Goal: Information Seeking & Learning: Learn about a topic

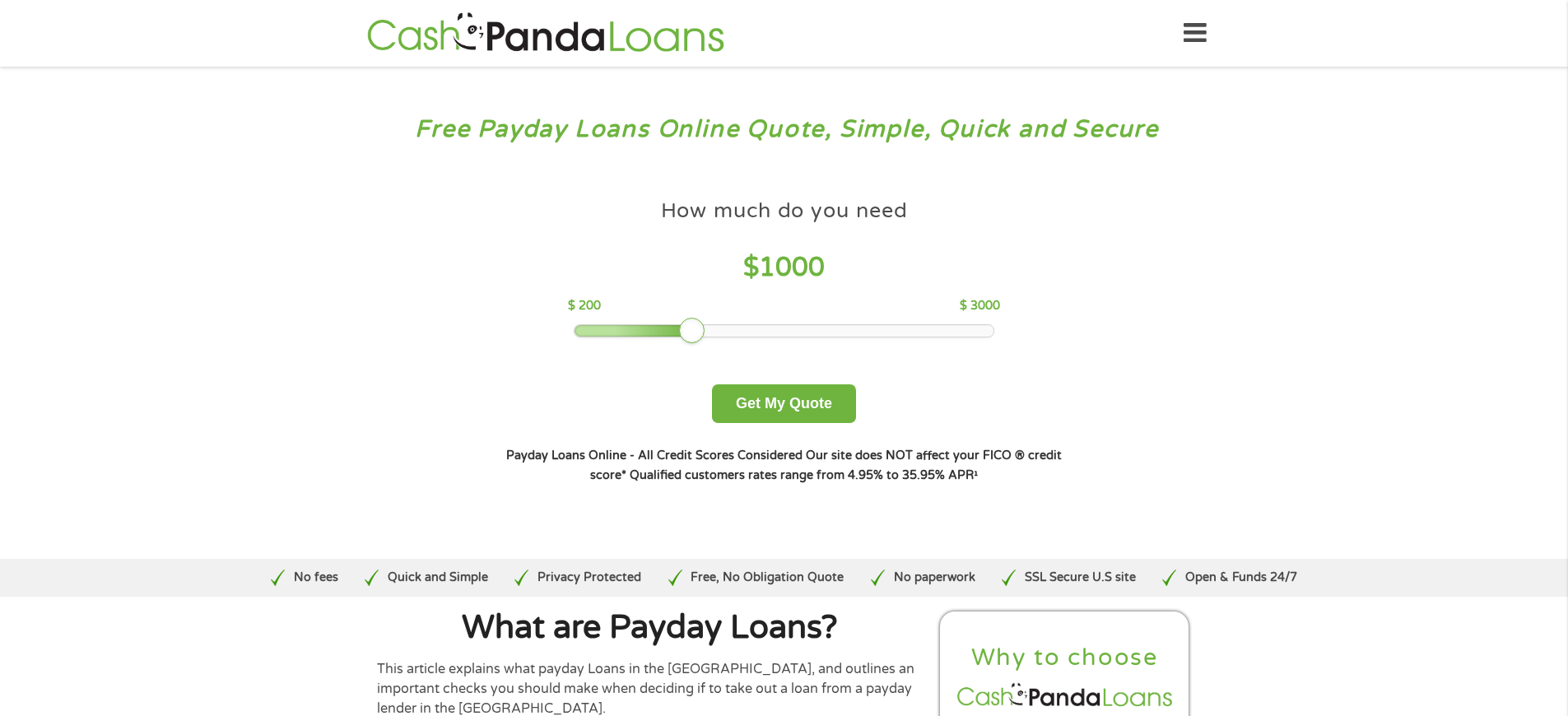
scroll to position [4084, 0]
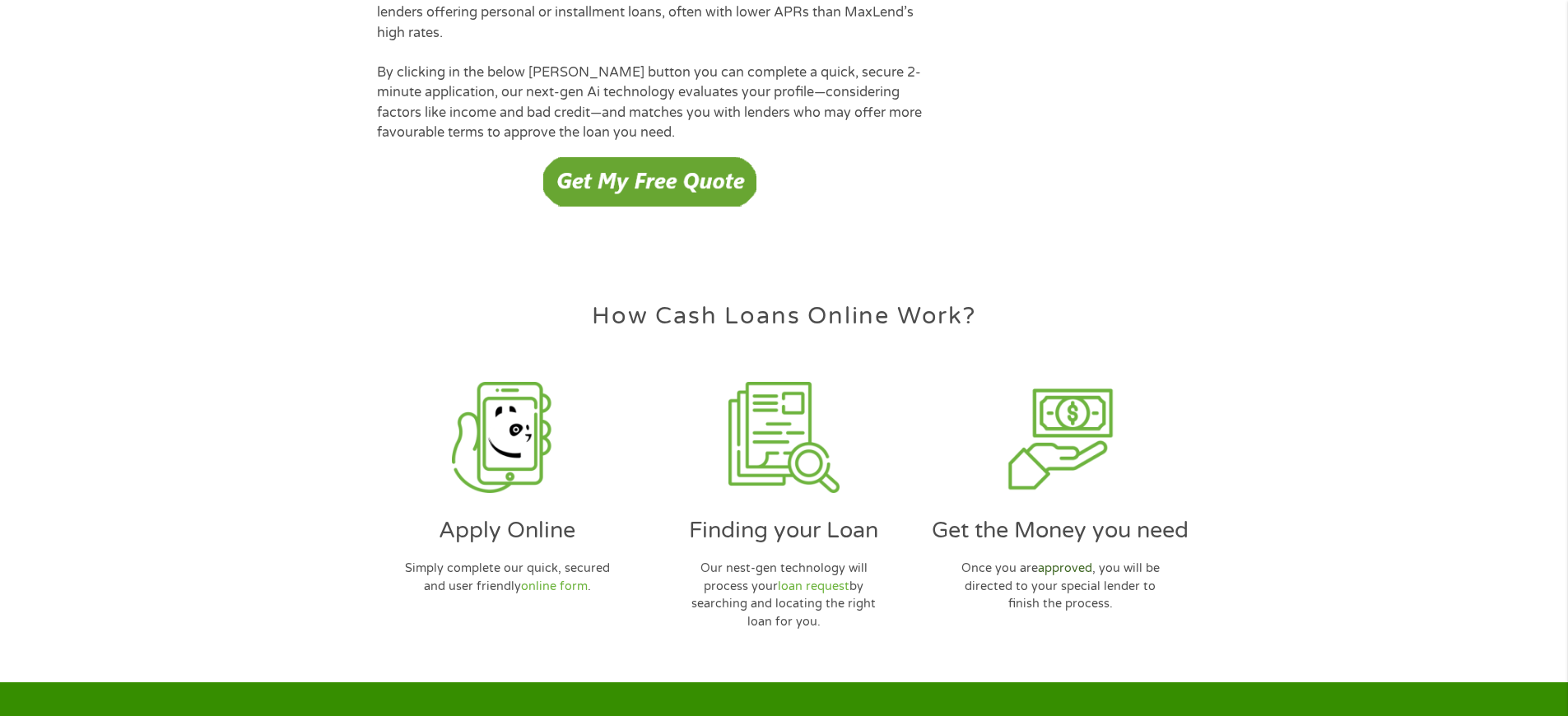
scroll to position [4760, 0]
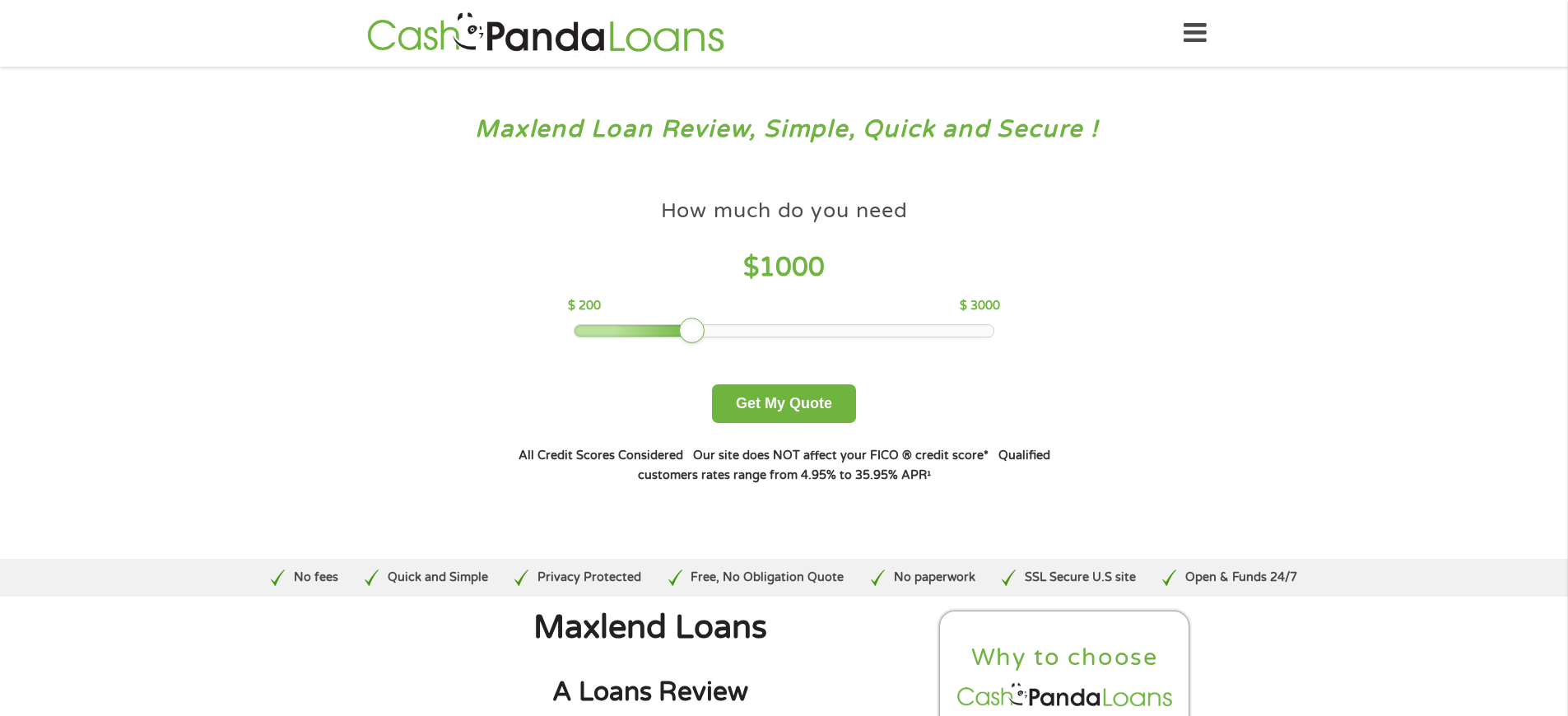
scroll to position [5847, 0]
